Goal: Task Accomplishment & Management: Manage account settings

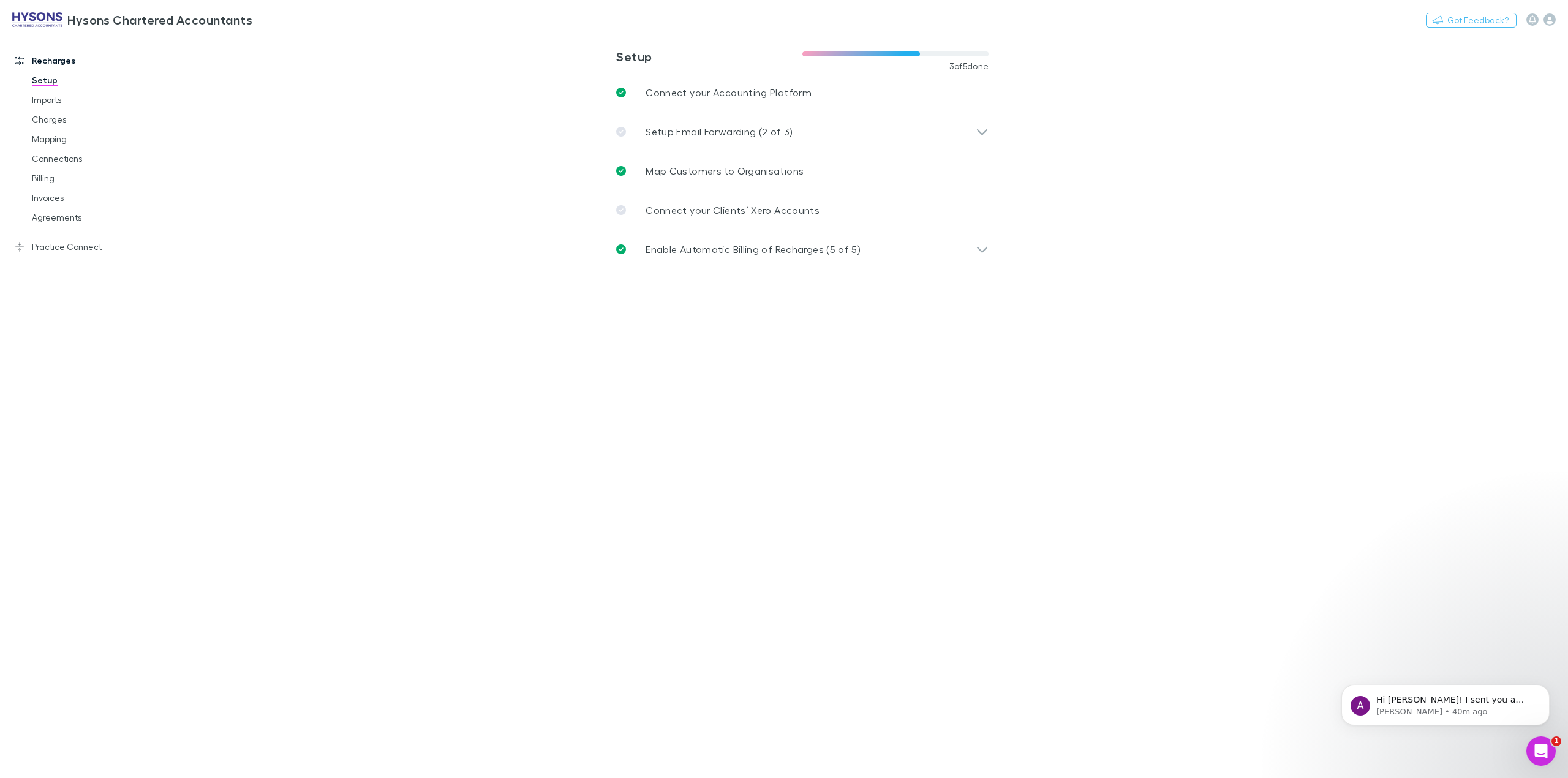
click at [1537, 756] on icon "Open Intercom Messenger" at bounding box center [1541, 751] width 20 height 20
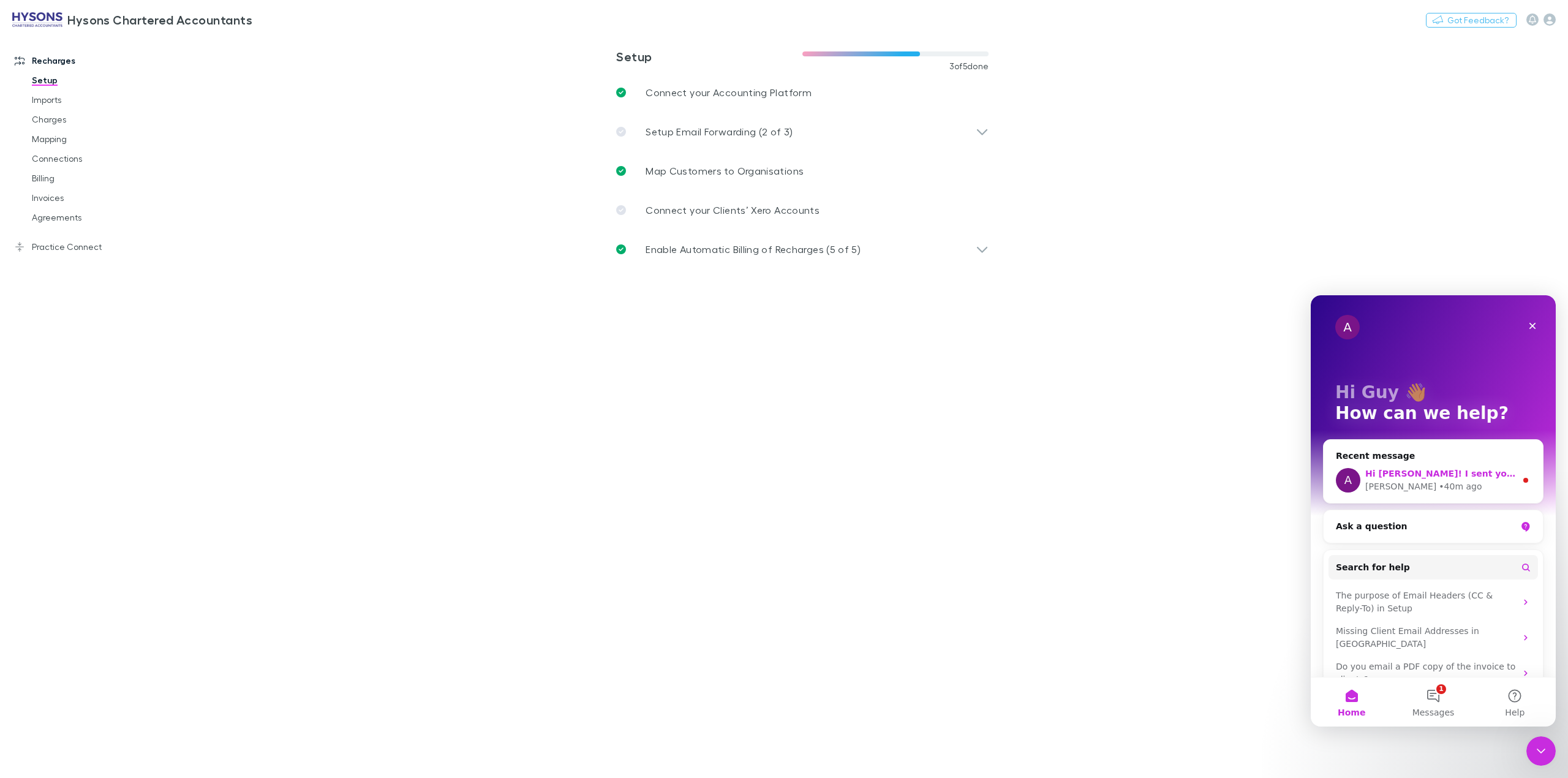
click at [1439, 489] on div "• 40m ago" at bounding box center [1460, 487] width 43 height 13
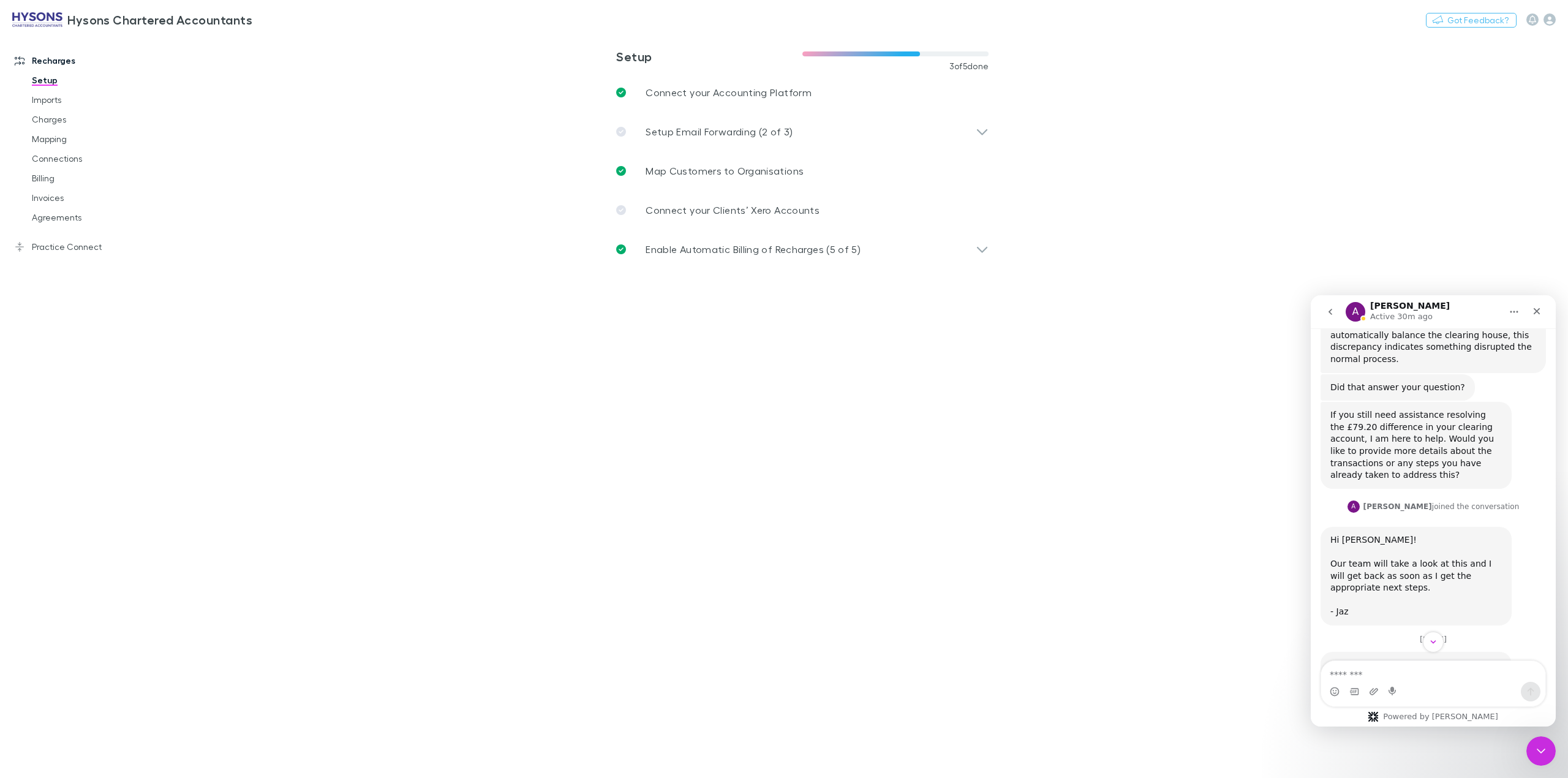
scroll to position [1382, 0]
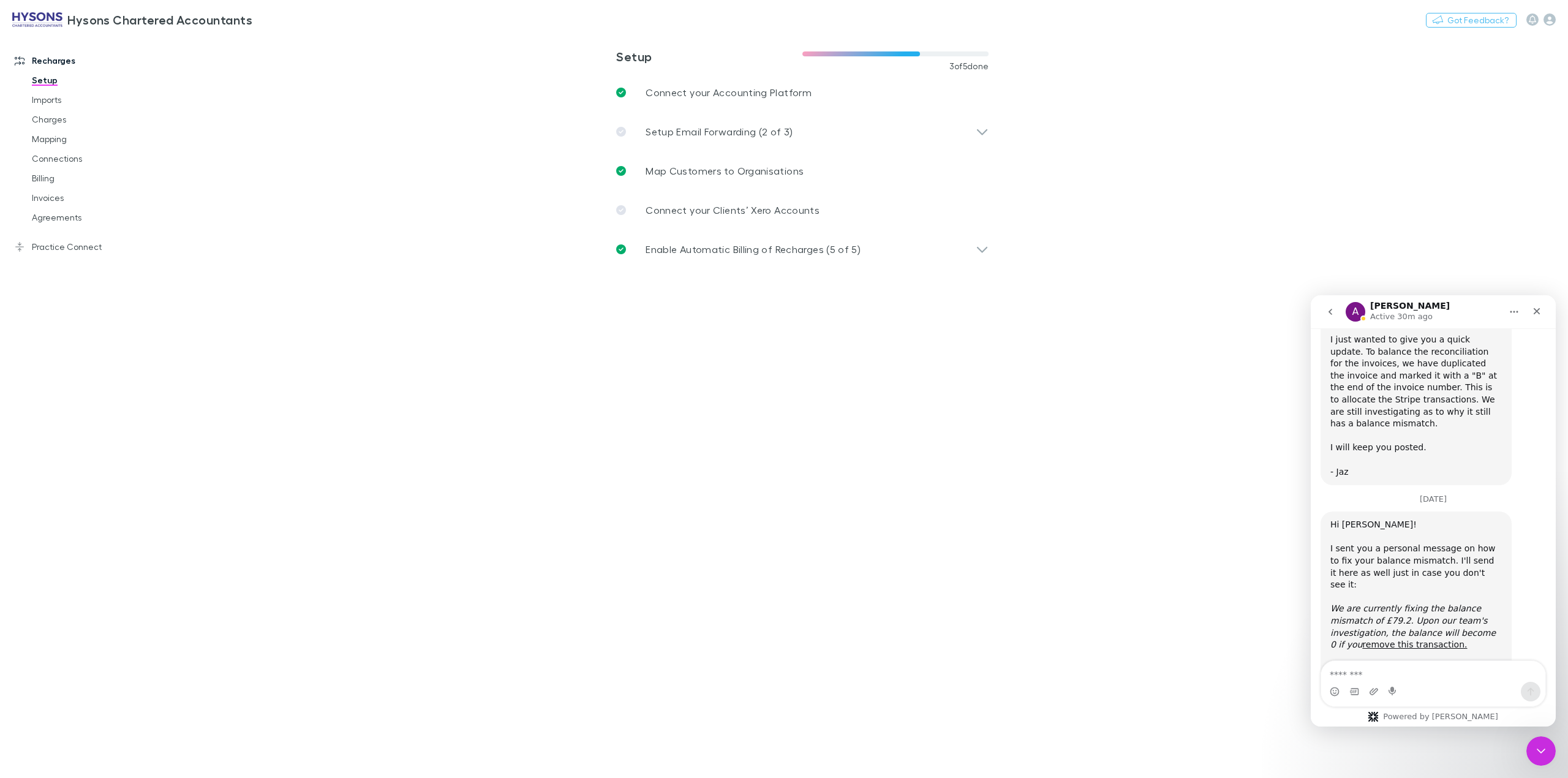
click at [1394, 668] on textarea "Message…" at bounding box center [1433, 671] width 224 height 21
type textarea "**********"
click at [1525, 684] on button "Send a message…" at bounding box center [1531, 691] width 19 height 19
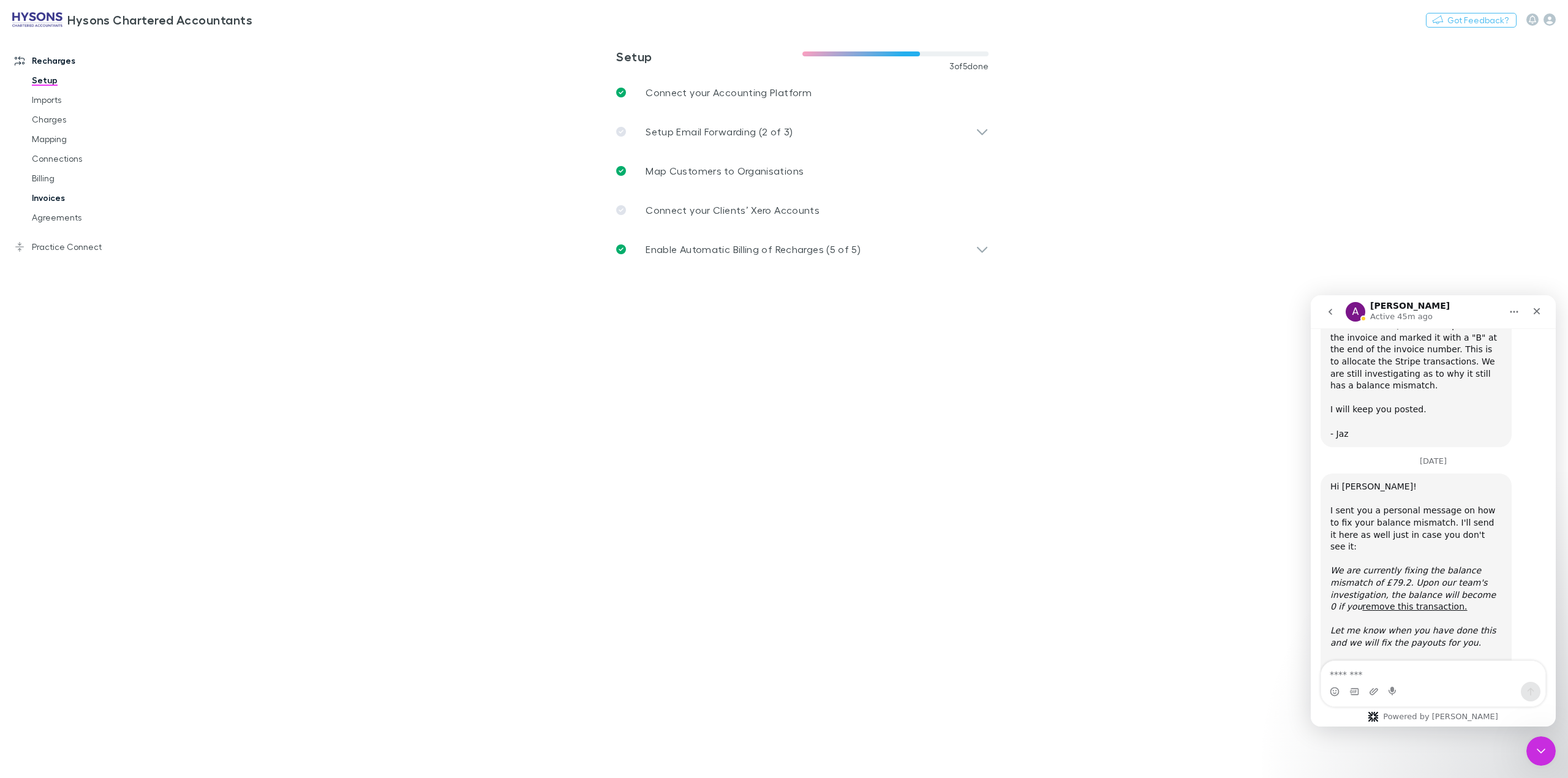
click at [60, 196] on link "Invoices" at bounding box center [96, 198] width 155 height 19
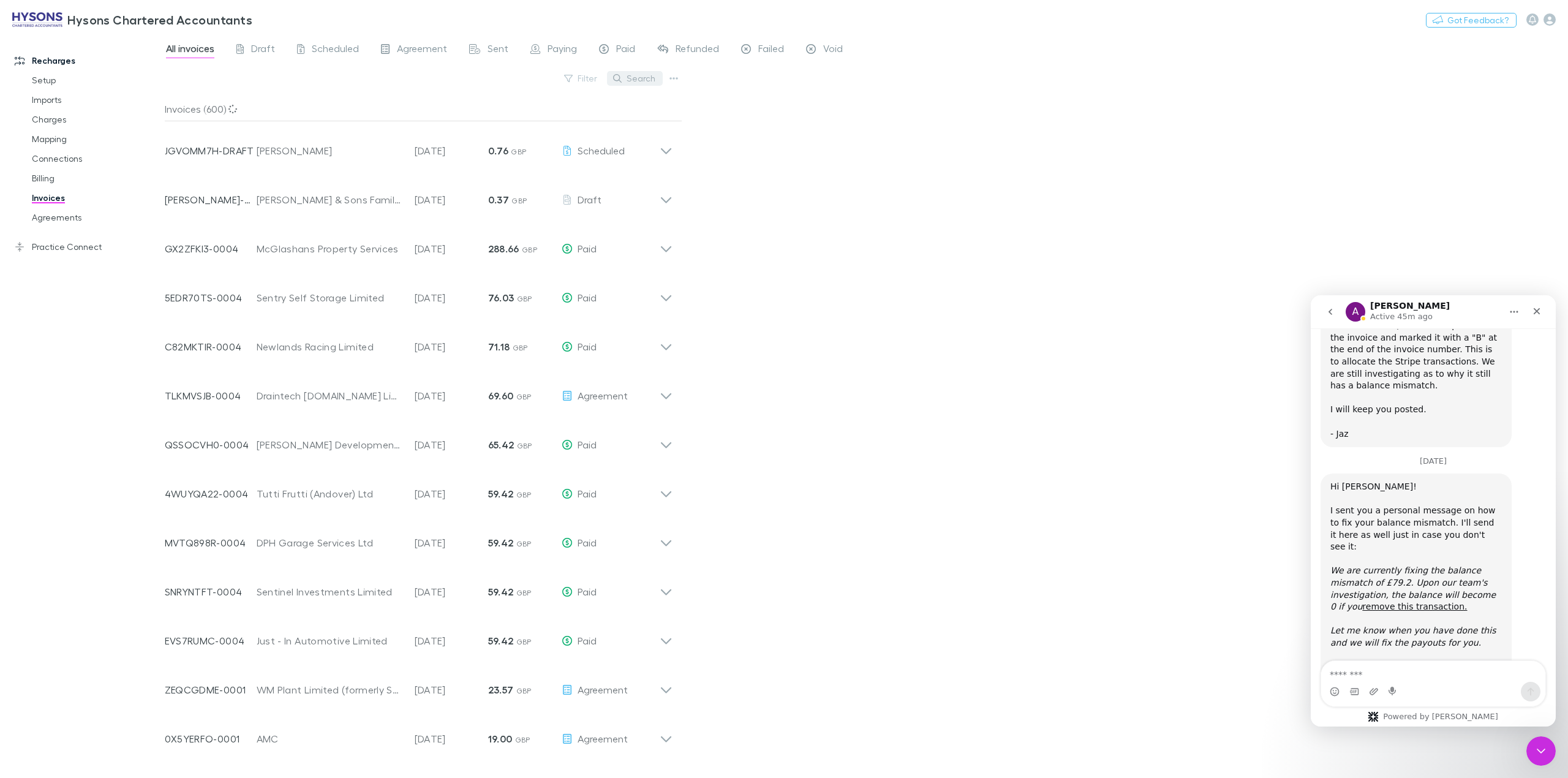
click at [636, 81] on button "Search" at bounding box center [634, 78] width 56 height 15
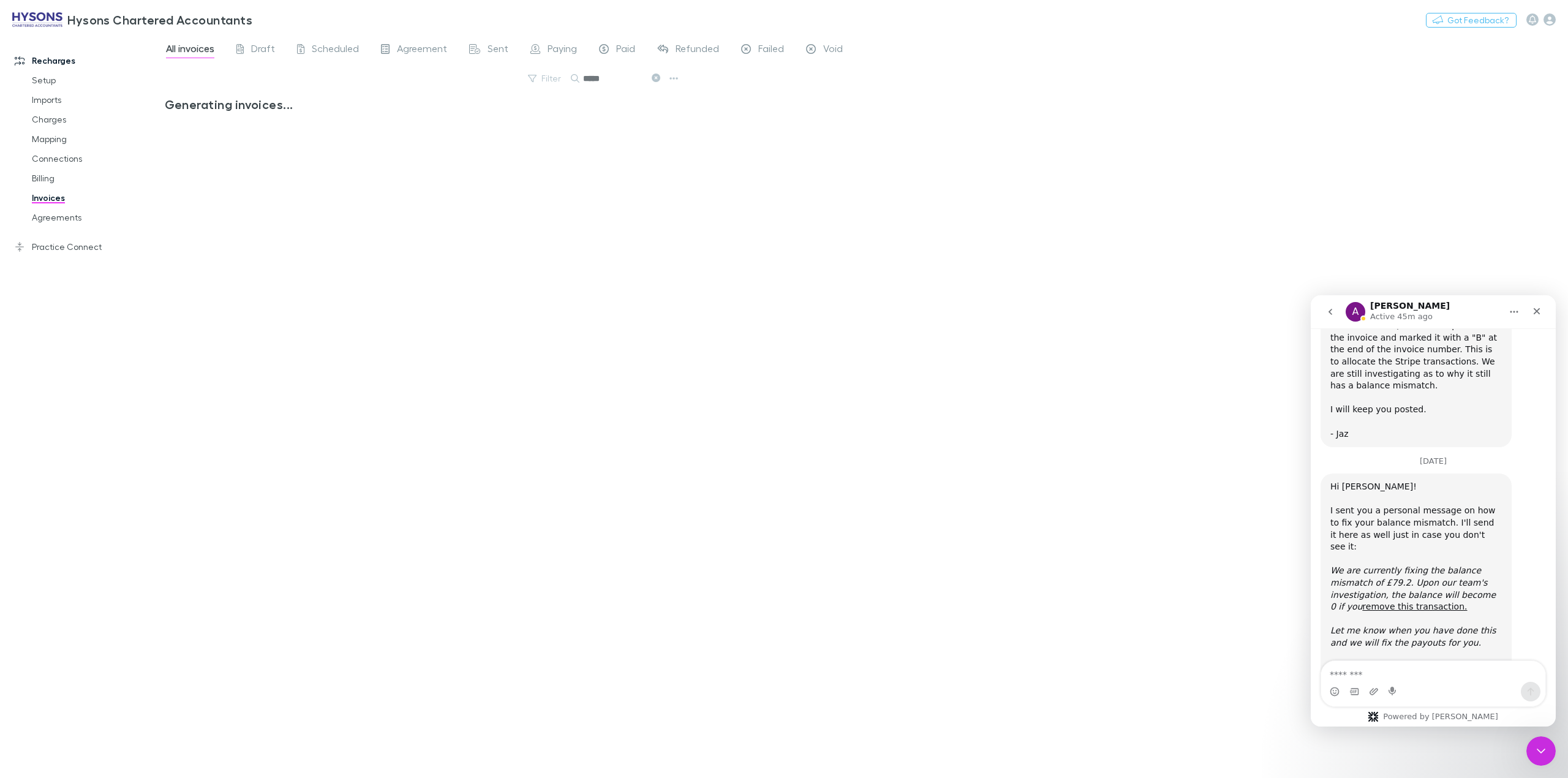
drag, startPoint x: 607, startPoint y: 81, endPoint x: 580, endPoint y: 76, distance: 27.5
click at [579, 76] on div "*****" at bounding box center [616, 78] width 92 height 15
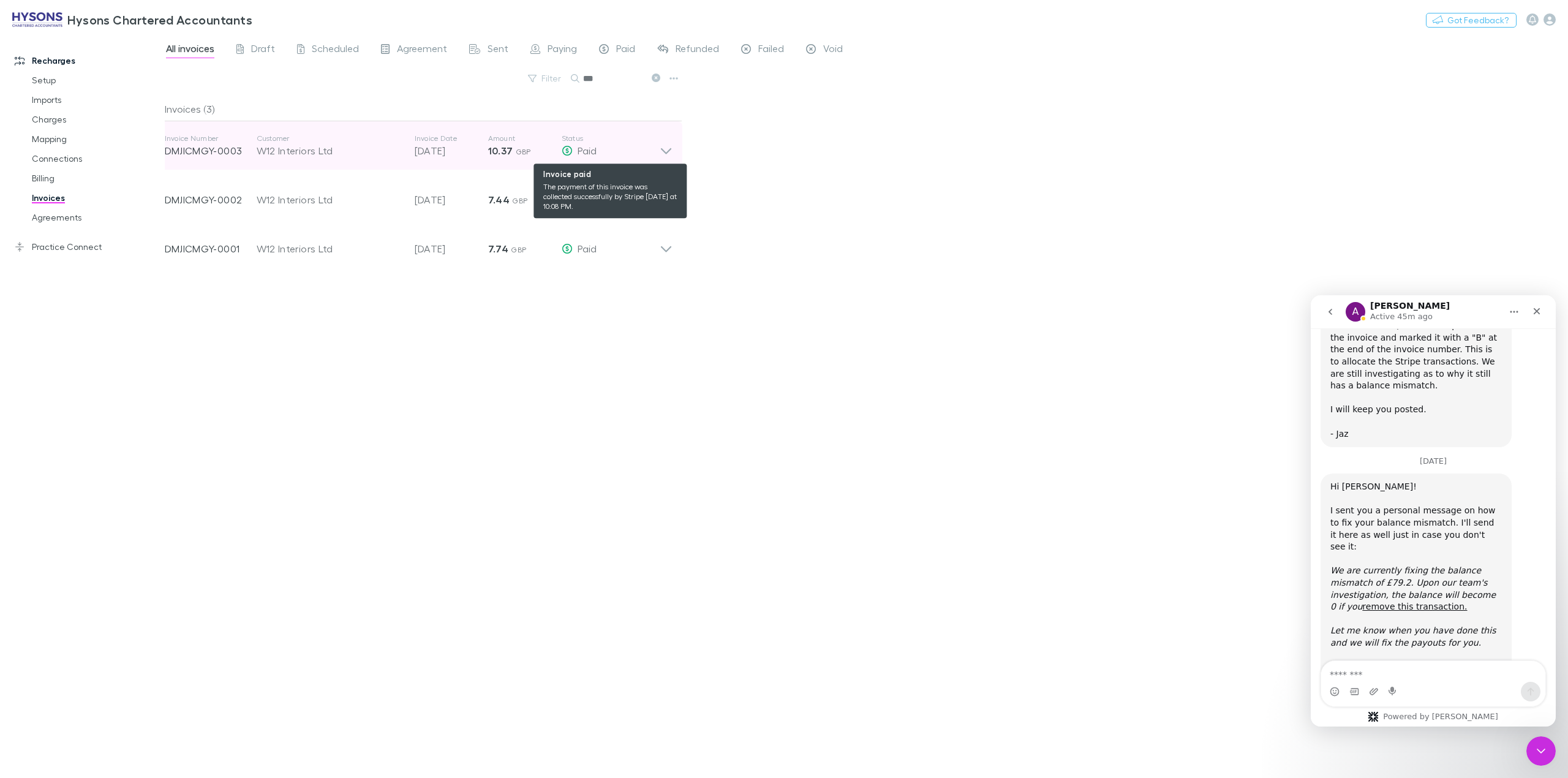
type input "***"
click at [664, 147] on icon at bounding box center [666, 145] width 13 height 24
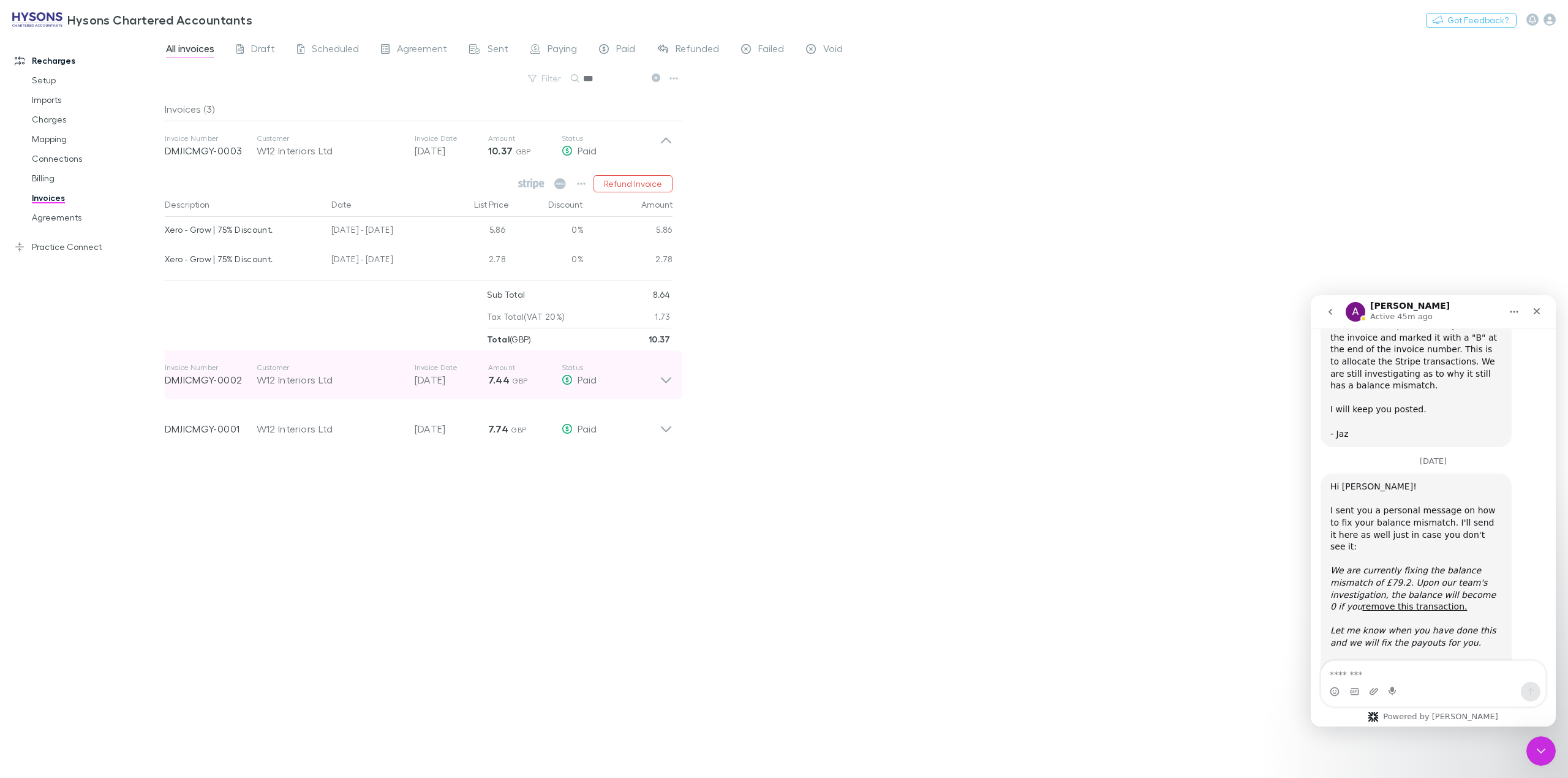
click at [674, 386] on div "Invoice Number DMJICMGY-0002 Customer W12 Interiors Ltd Invoice Date 20 Aug 202…" at bounding box center [419, 375] width 528 height 49
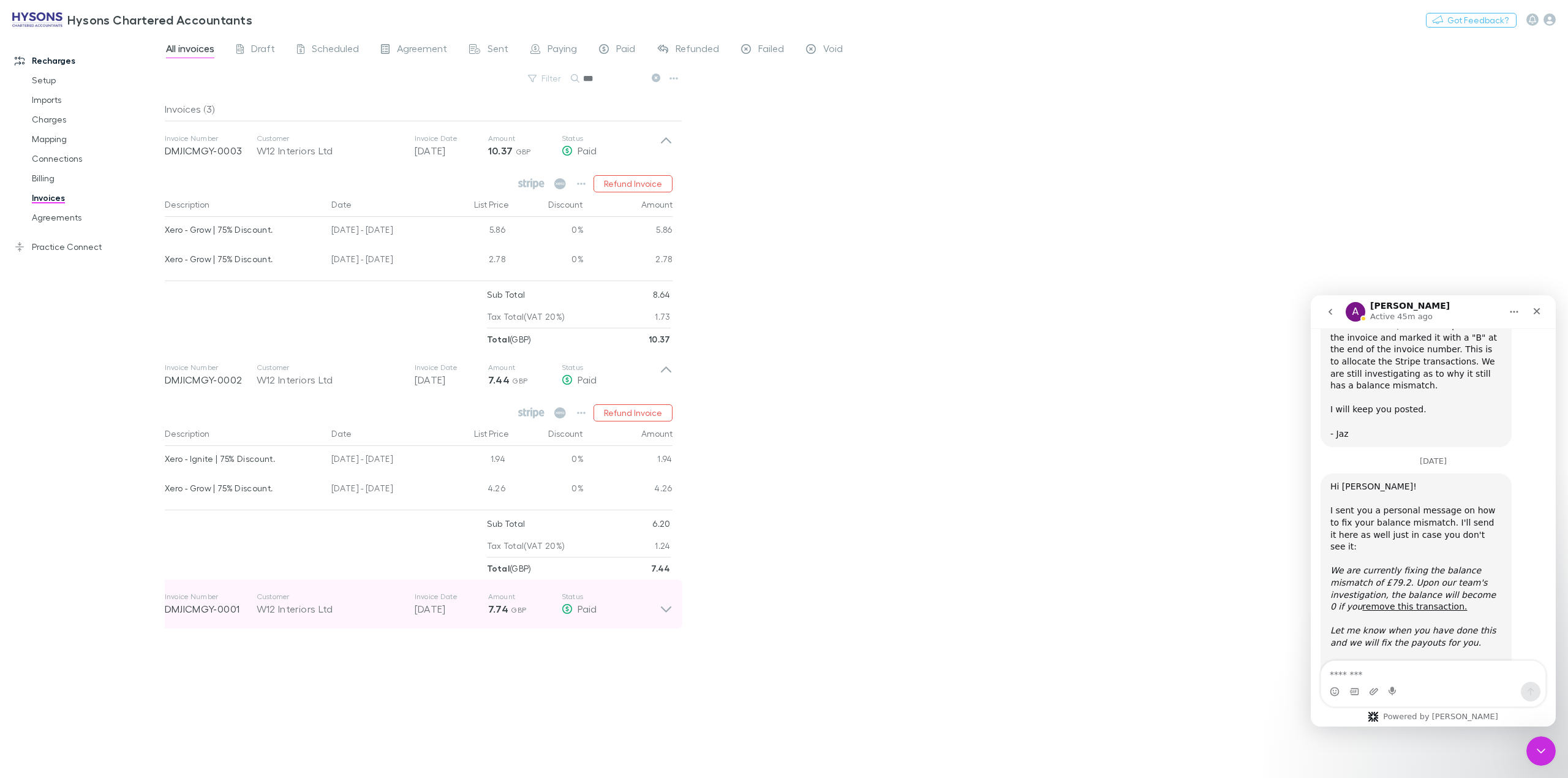
click at [668, 611] on icon at bounding box center [665, 609] width 10 height 6
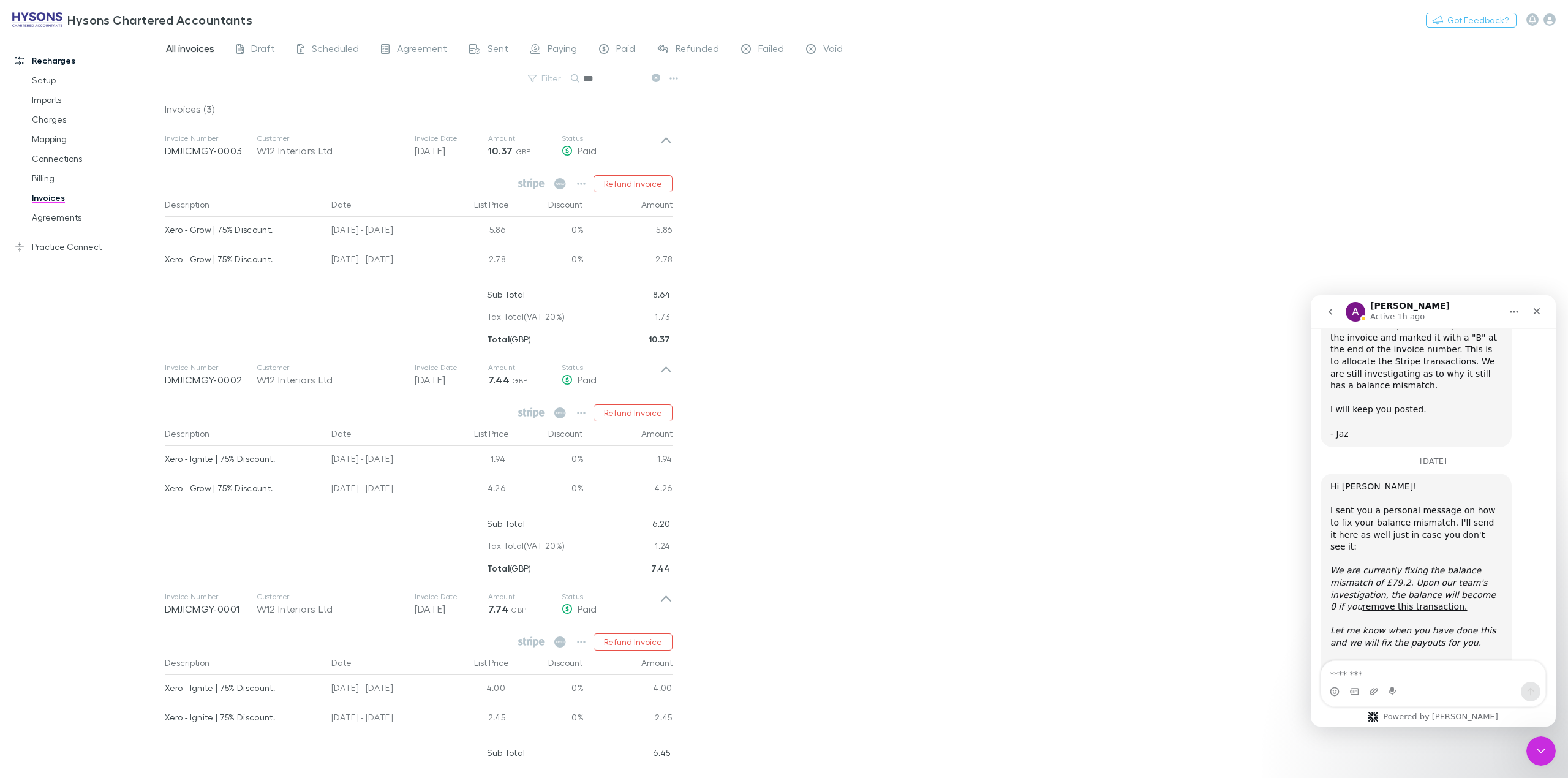
click at [895, 341] on div "All invoices Draft Scheduled Agreement Sent Paying Paid Refunded Failed Void Fi…" at bounding box center [866, 405] width 1403 height 743
click at [1541, 312] on icon "Close" at bounding box center [1537, 311] width 10 height 10
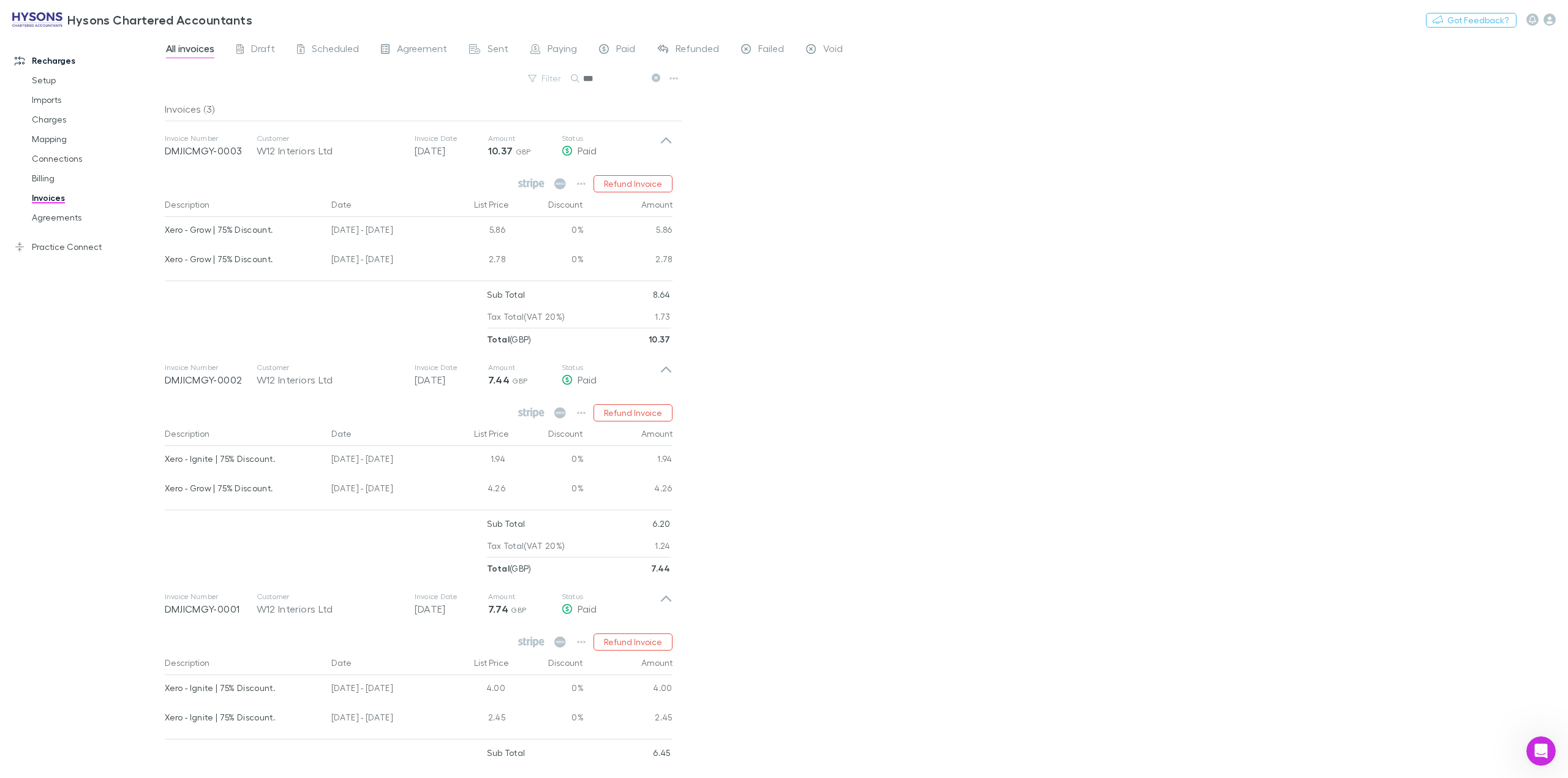
scroll to position [1421, 0]
click at [55, 216] on link "Agreements" at bounding box center [96, 217] width 155 height 19
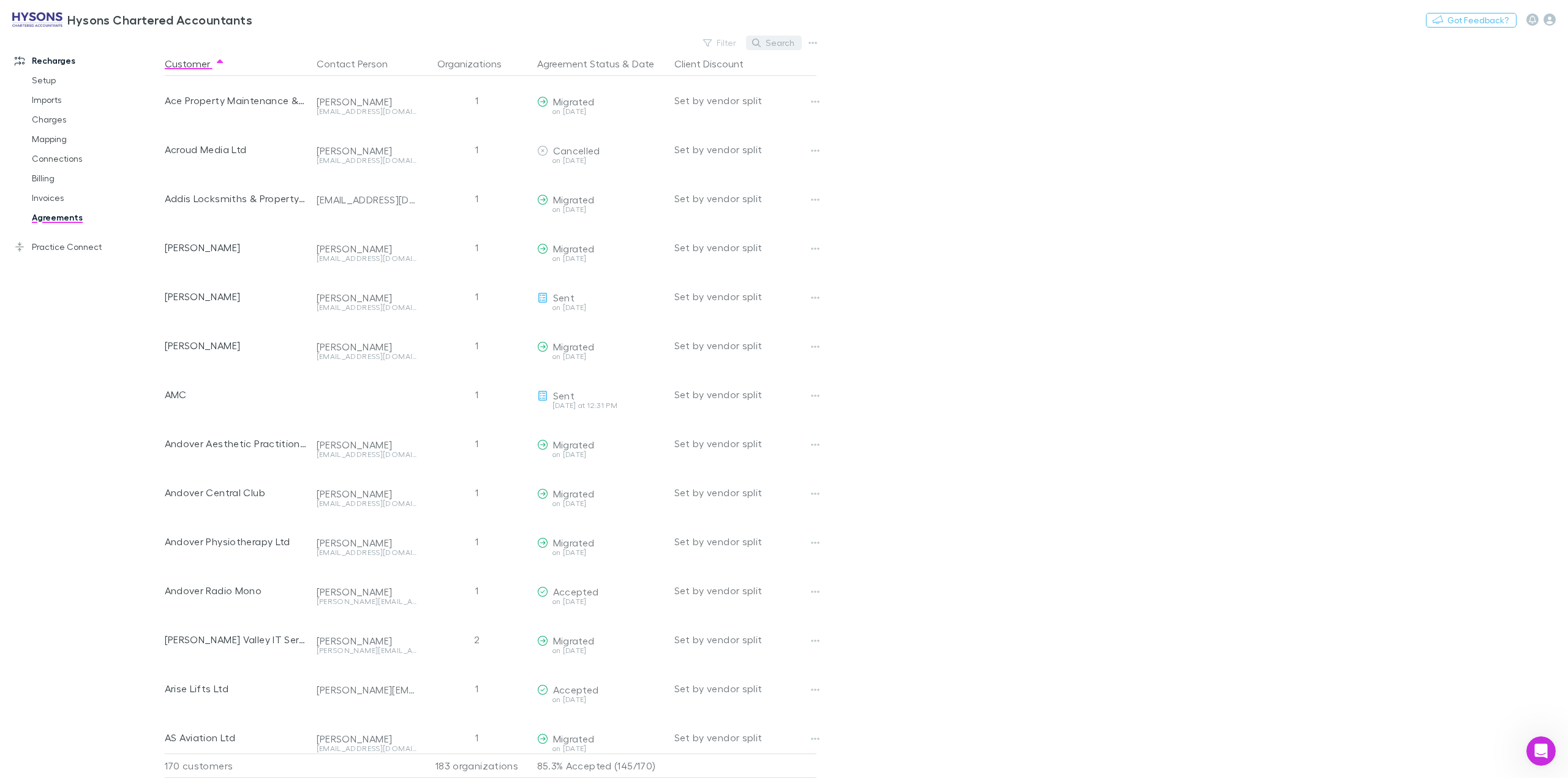
click at [785, 42] on button "Search" at bounding box center [774, 42] width 56 height 15
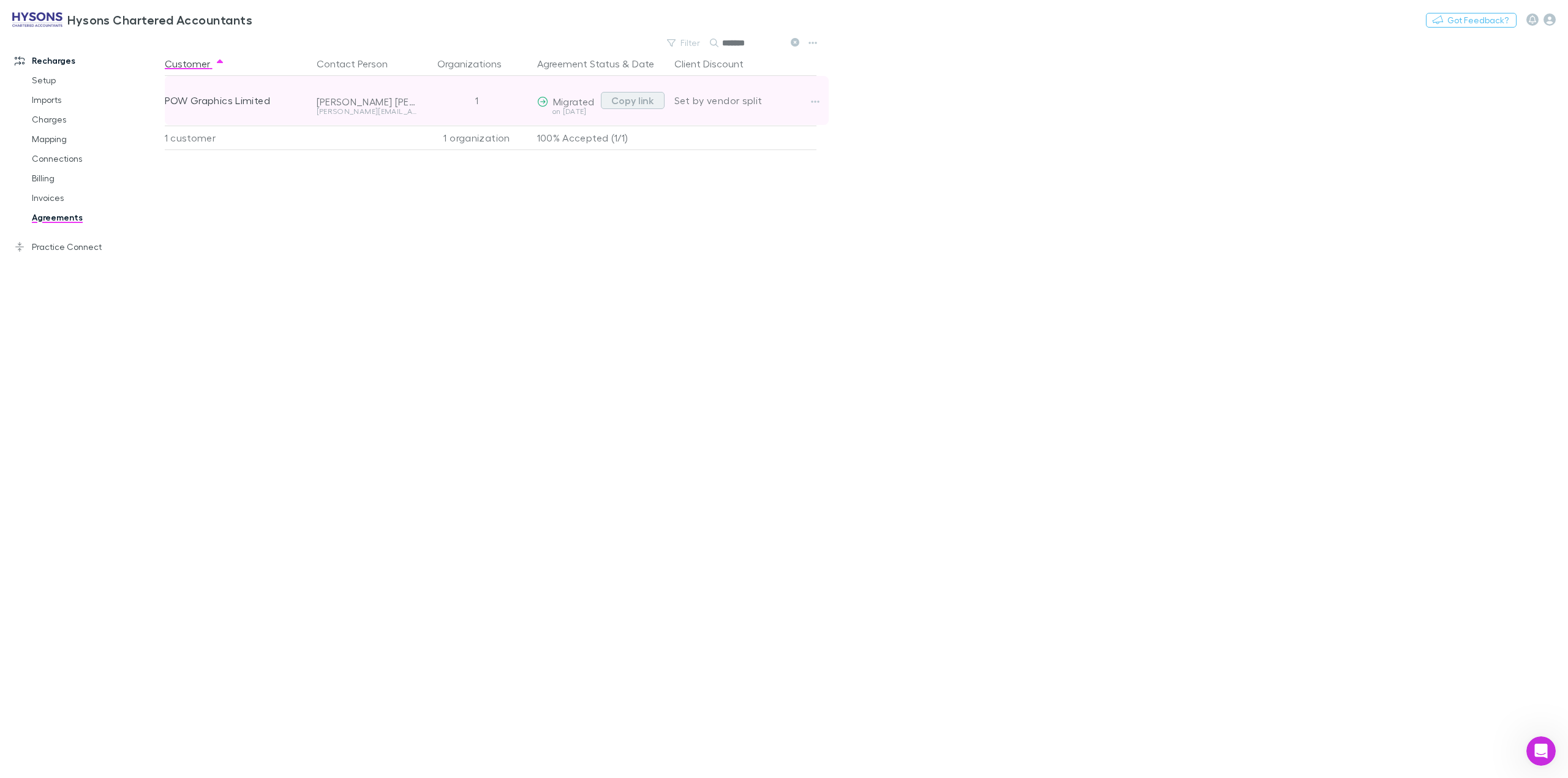
type input "*******"
click at [633, 101] on button "Copy link" at bounding box center [633, 100] width 64 height 17
